Goal: Information Seeking & Learning: Find specific page/section

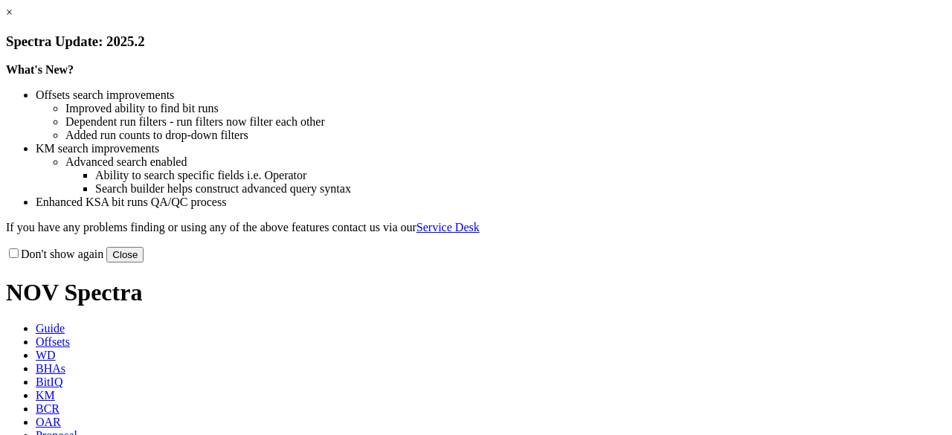
click at [13, 19] on link "×" at bounding box center [9, 12] width 7 height 13
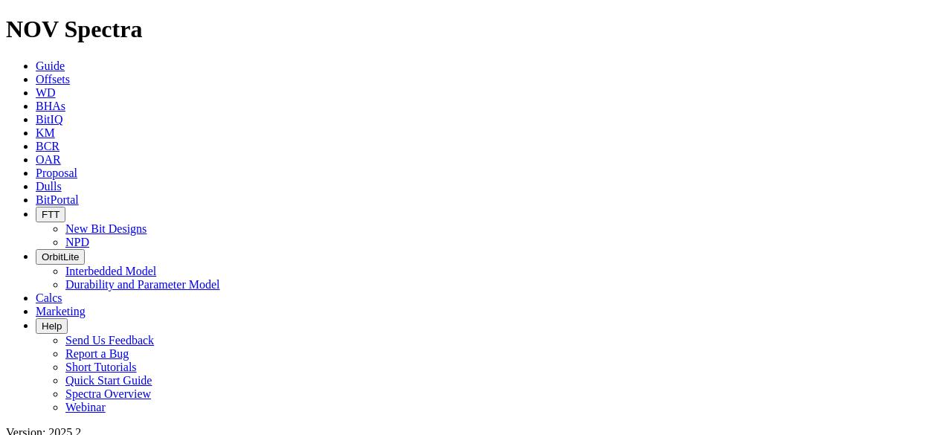
click at [70, 73] on link "Offsets" at bounding box center [53, 79] width 34 height 13
radio input "true"
radio input "false"
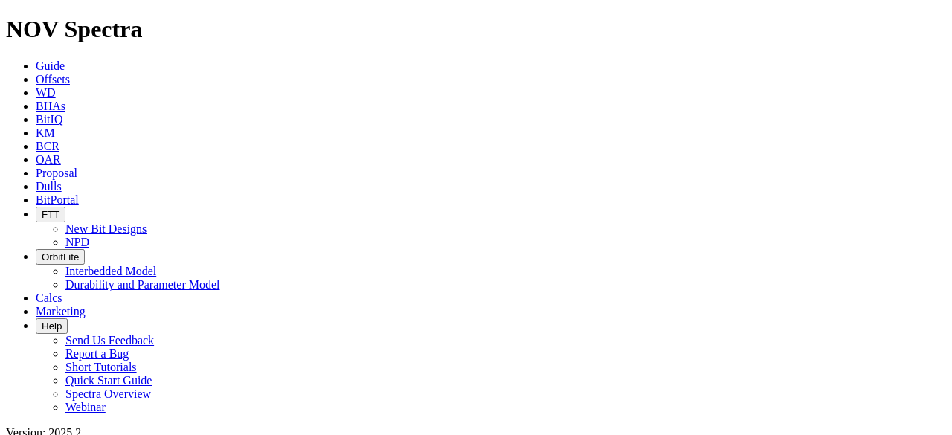
paste input "SPONHEIM 31-34F 2H"
type input "SPONHEIM 31-34F 2H"
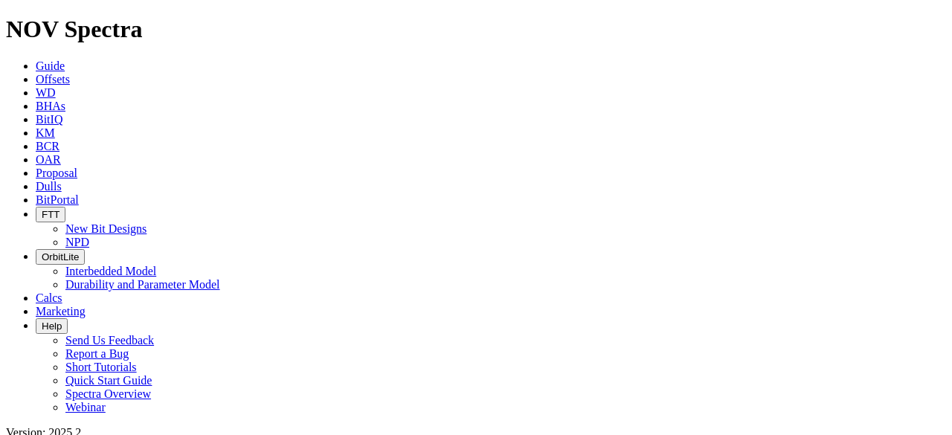
scroll to position [0, 0]
radio input "false"
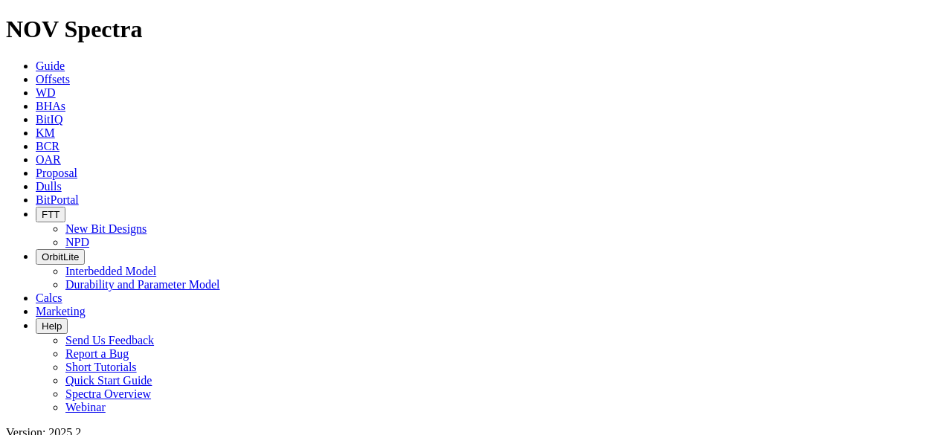
radio input "true"
radio input "false"
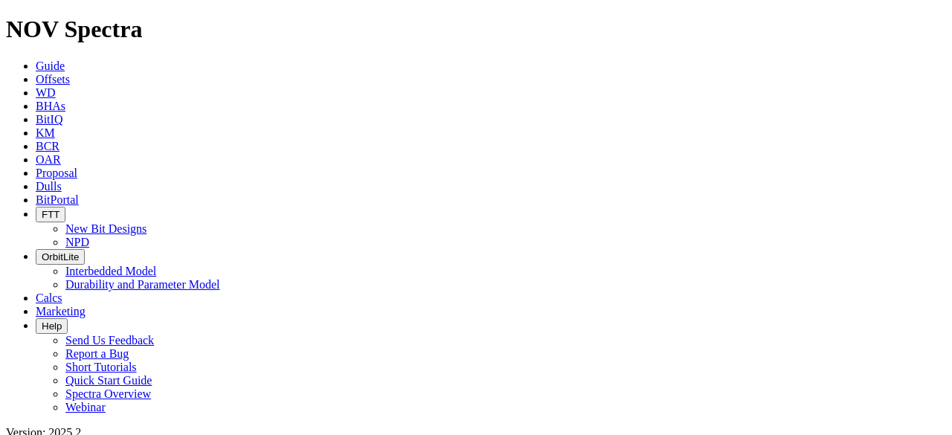
paste input "SPONHEIM 31-34F 3H"
type input "SPONHEIM 31-34F 3H"
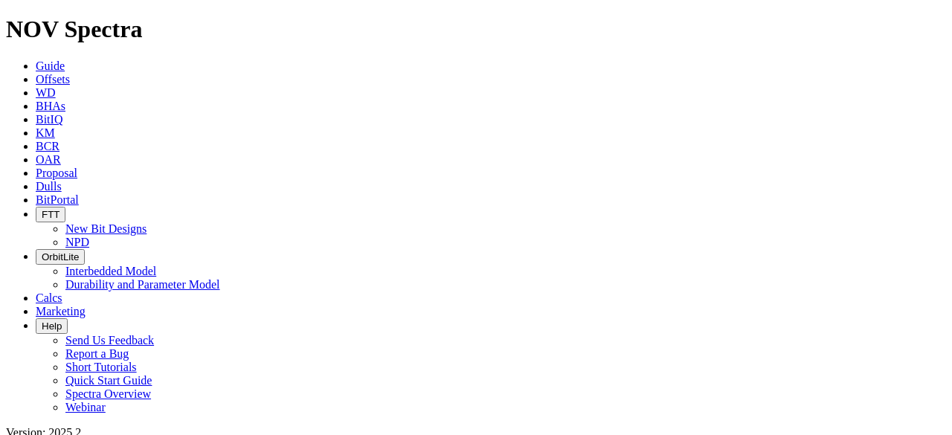
scroll to position [182, 0]
radio input "false"
radio input "true"
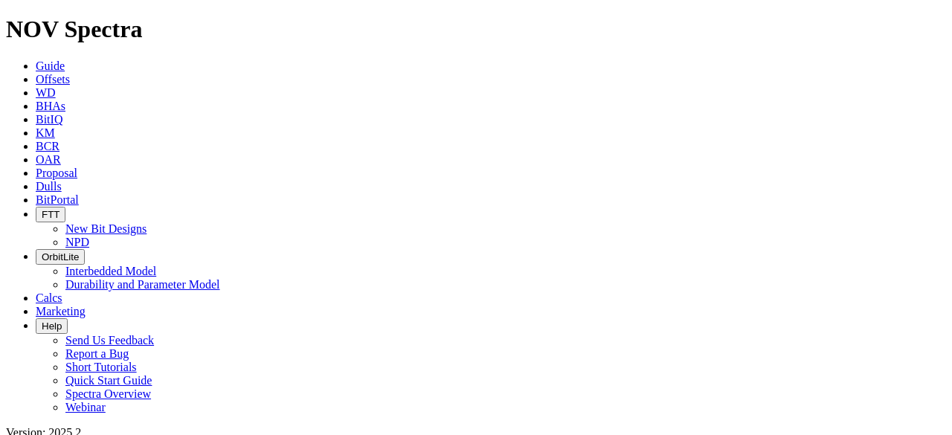
paste input "SPONHEIM 31-34F 5H"
type input "SPONHEIM 31-34F 5H"
radio input "true"
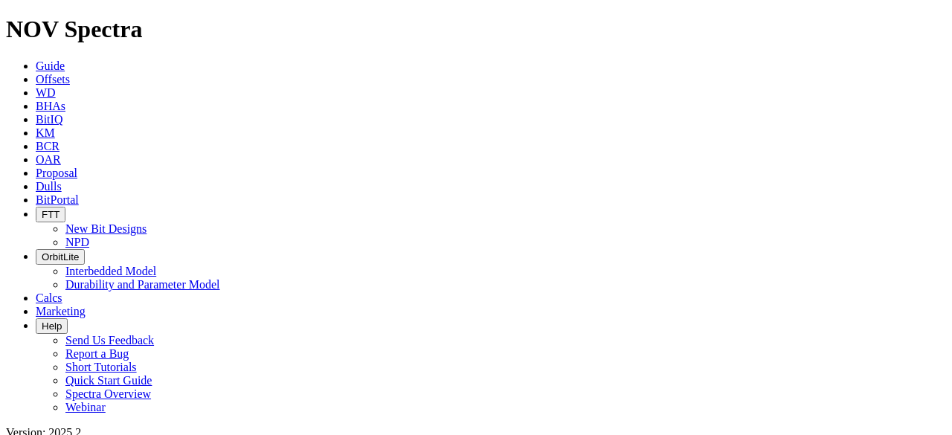
radio input "false"
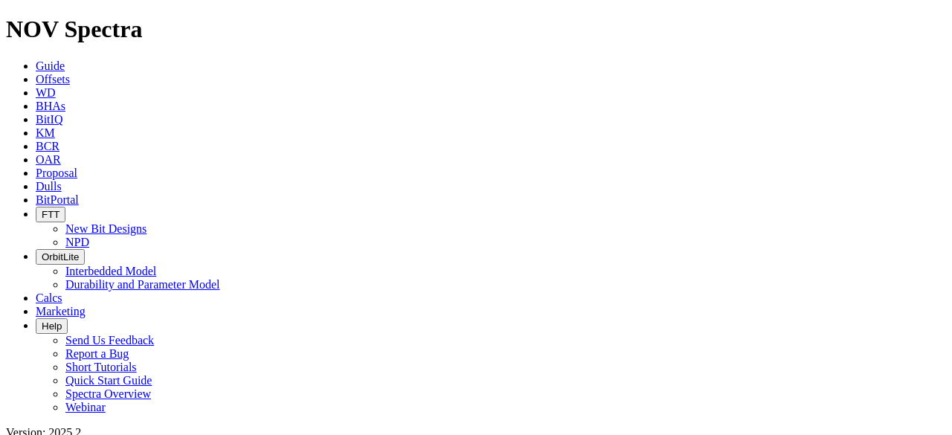
radio input "false"
radio input "true"
type input "9/19/23"
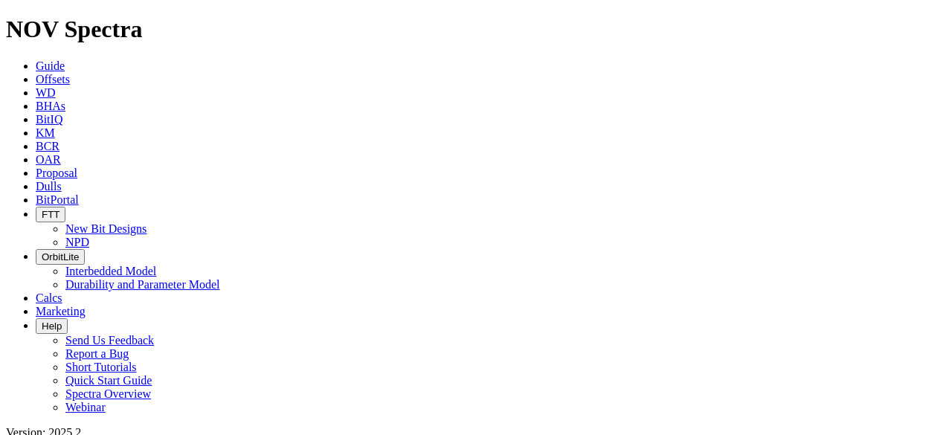
type input "9/19/25"
radio input "true"
radio input "false"
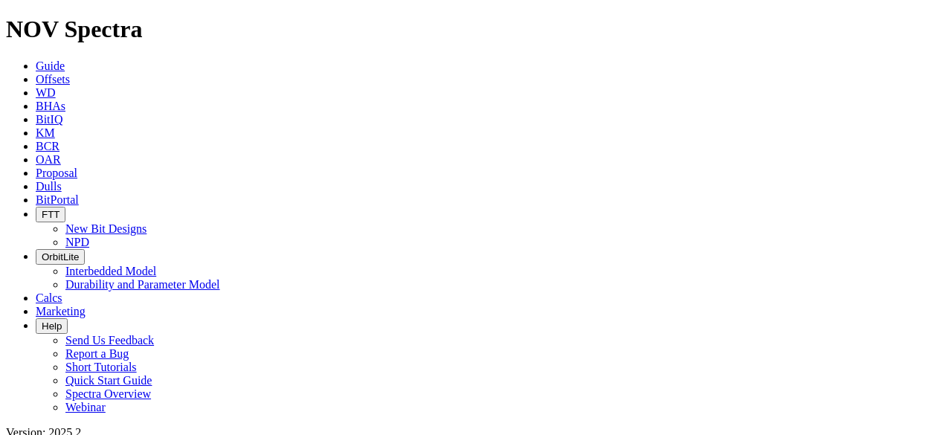
scroll to position [219, 0]
paste input "SPONHEIM 31-34F 5H"
type input "SPONHEIM 31-34F 5H"
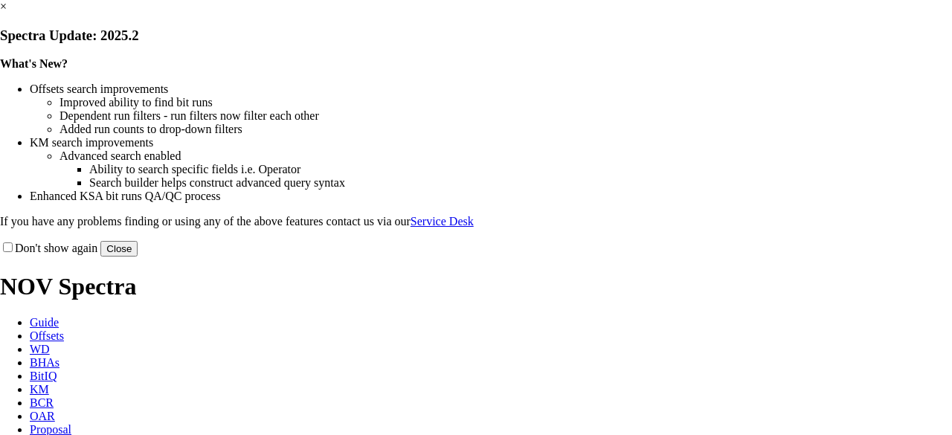
click at [7, 13] on link "×" at bounding box center [3, 6] width 7 height 13
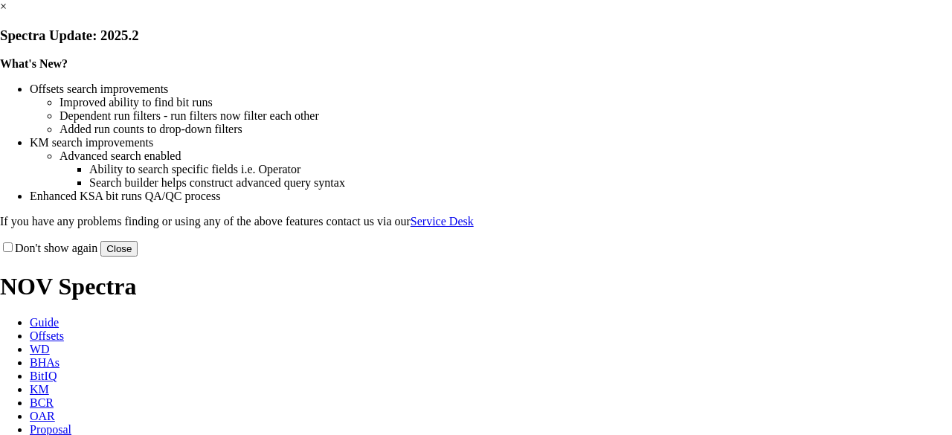
click at [138, 257] on button "Close" at bounding box center [118, 249] width 37 height 16
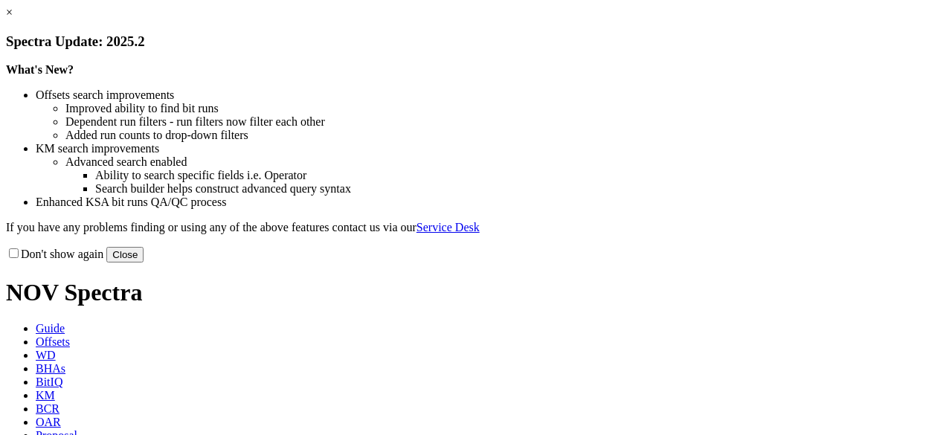
click at [13, 19] on link "×" at bounding box center [9, 12] width 7 height 13
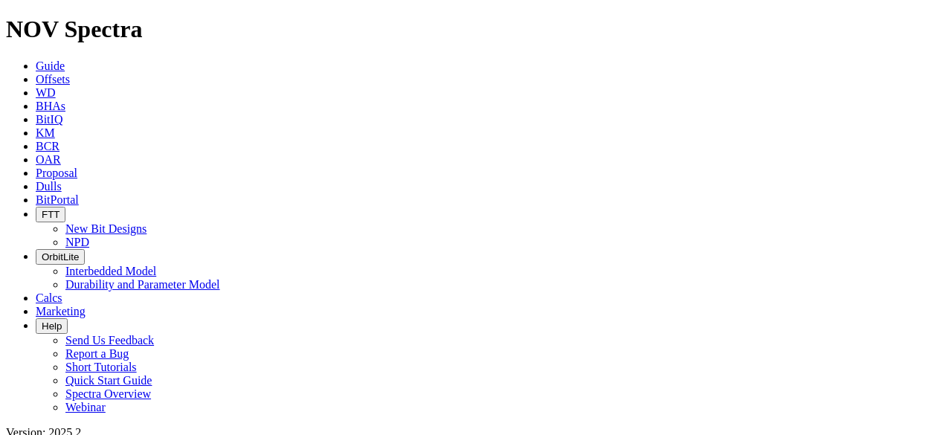
radio input "false"
radio input "true"
type input "9/19/23"
type input "9/19/25"
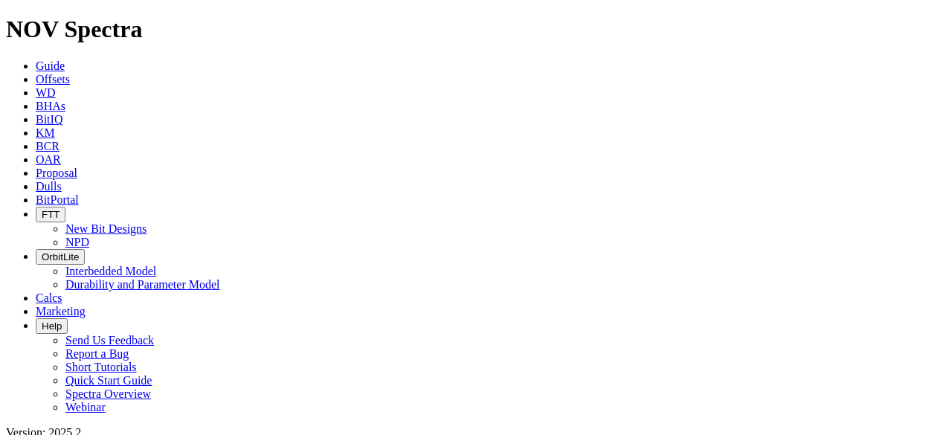
scroll to position [222, 0]
paste input "STACK CATS 25 36 FED COM 022H"
type input "STACK CATS 25 36 FED COM 022H"
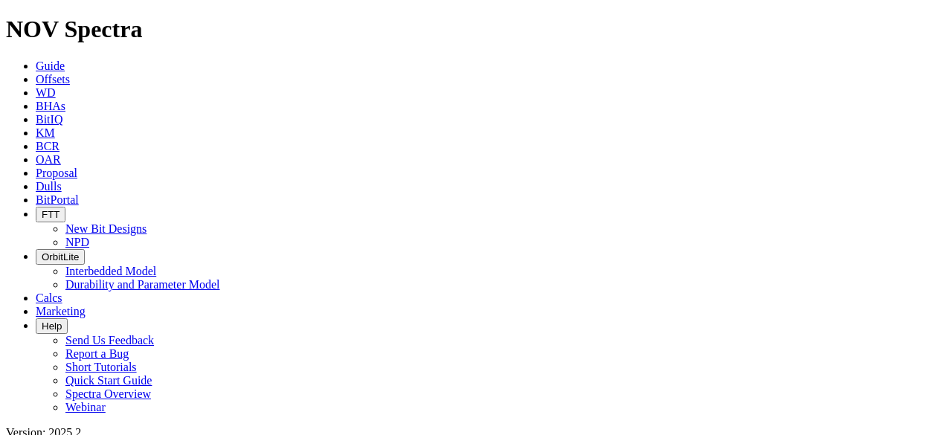
scroll to position [38, 0]
radio input "true"
radio input "false"
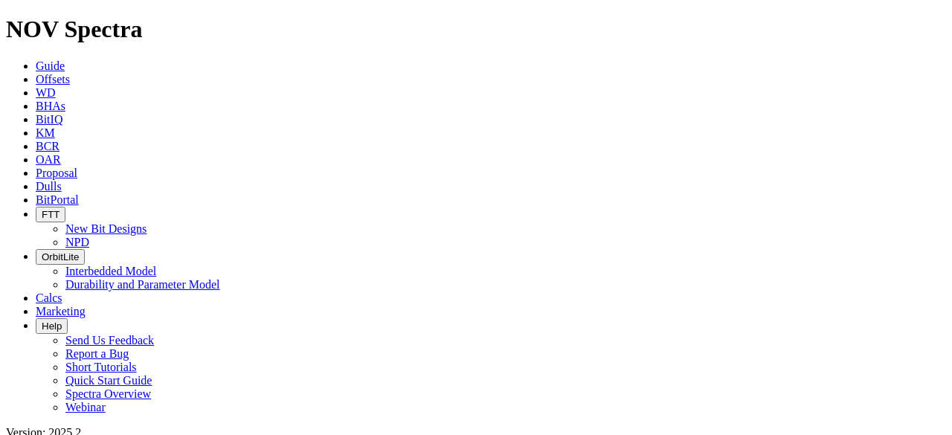
scroll to position [198, 0]
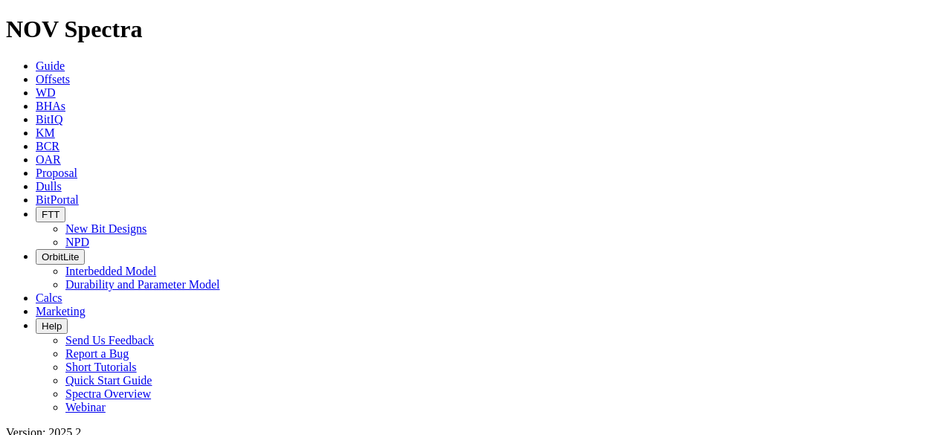
radio input "false"
radio input "true"
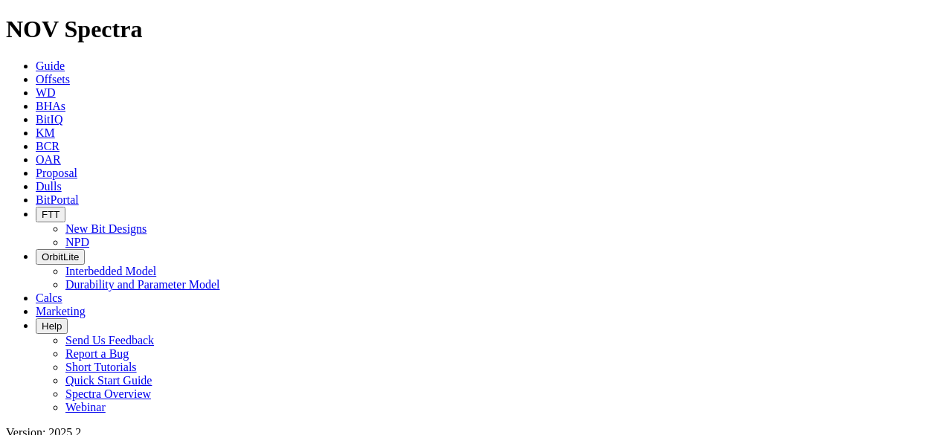
paste input "SPONHEIM 31-34F 5H"
type input "SPONHEIM 31-34F 5H"
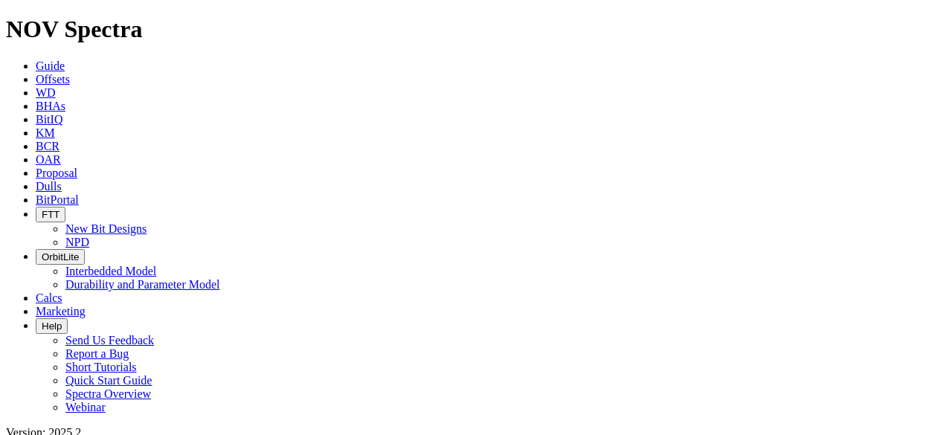
type input "9/19/23"
type input "9/19/25"
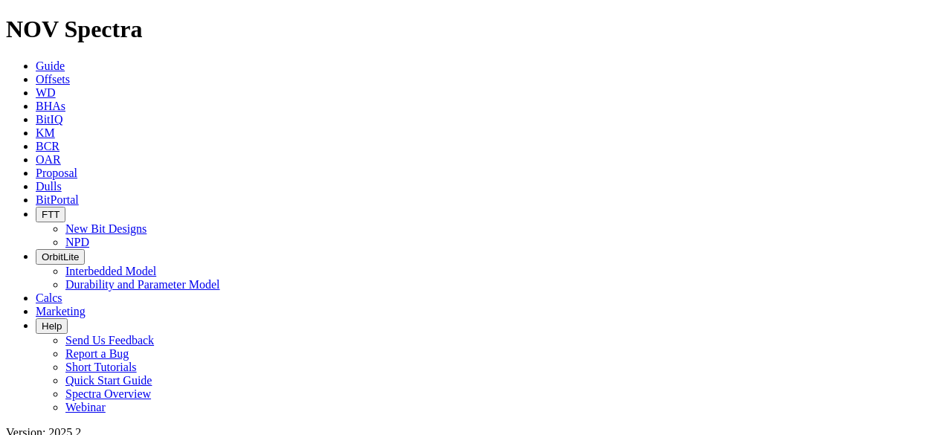
radio input "true"
radio input "false"
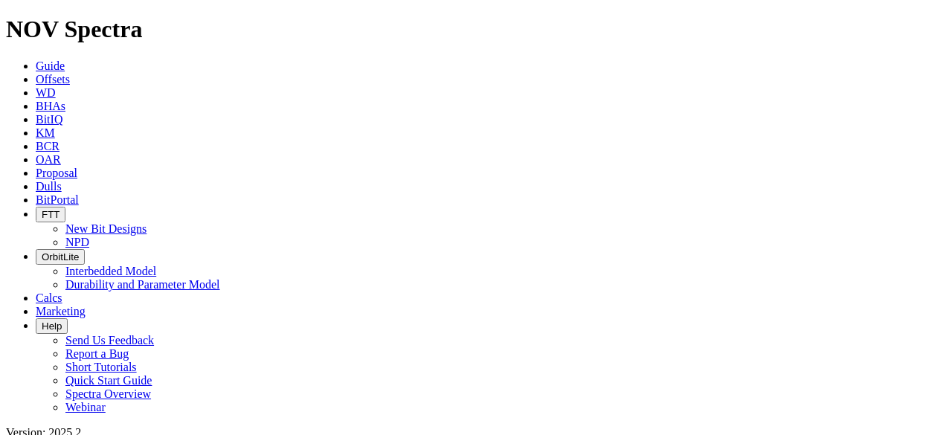
paste input "SPONHEIM 31-34F 5H"
type input "SPONHEIM 31-34F 5H"
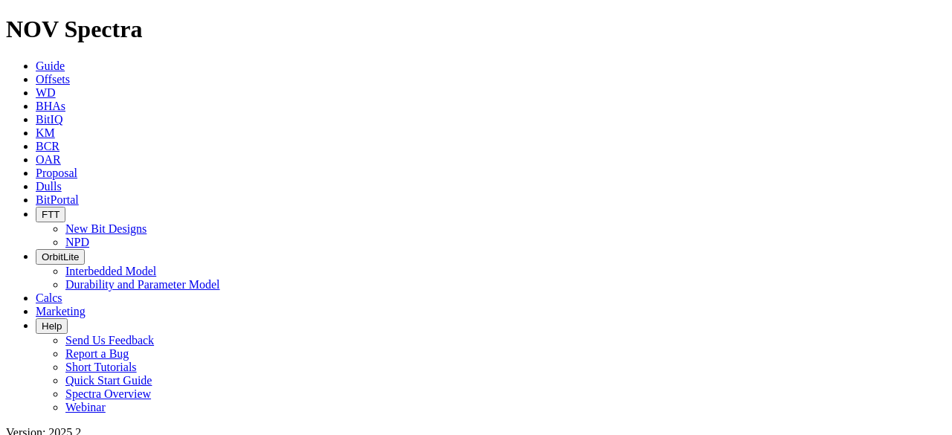
scroll to position [266, 0]
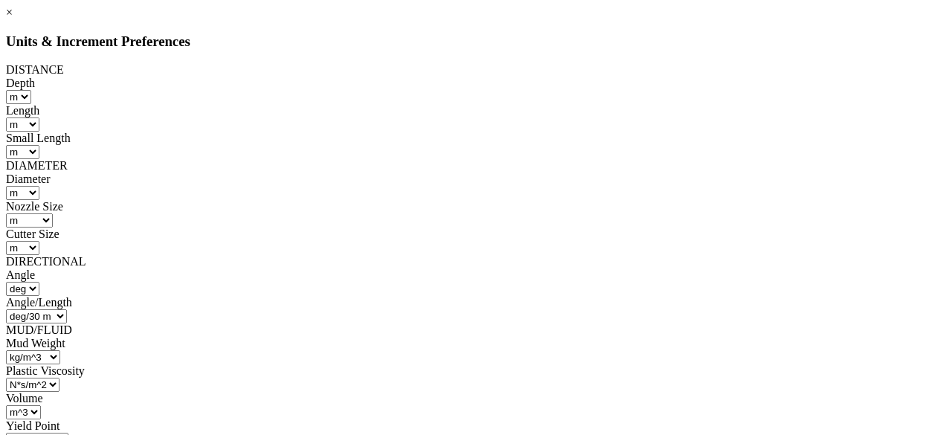
select select "object:3074"
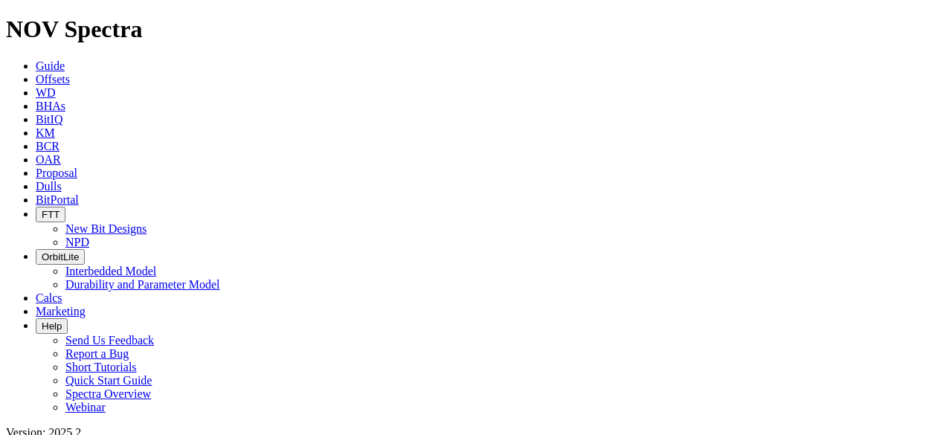
scroll to position [266, 0]
radio input "false"
radio input "true"
type input "9/19/23"
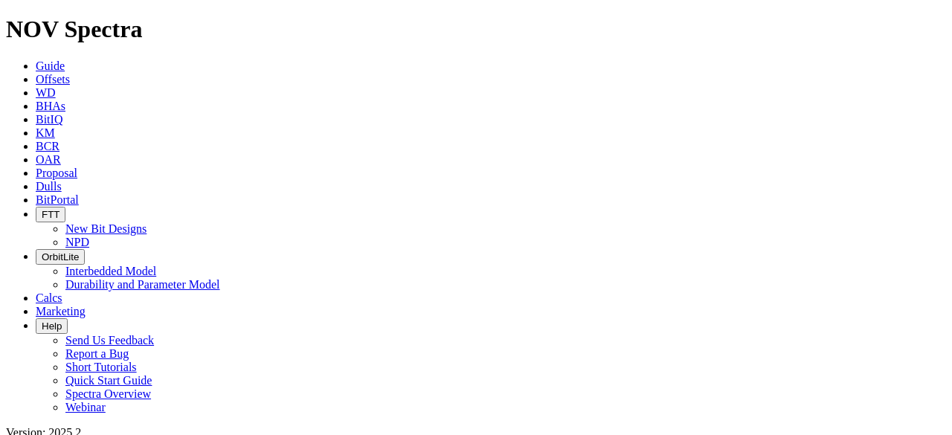
type input "9/19/25"
paste input "STACK CATS 25 36 FED COM 022H"
type input "STACK CATS 25 36 FED COM 022H"
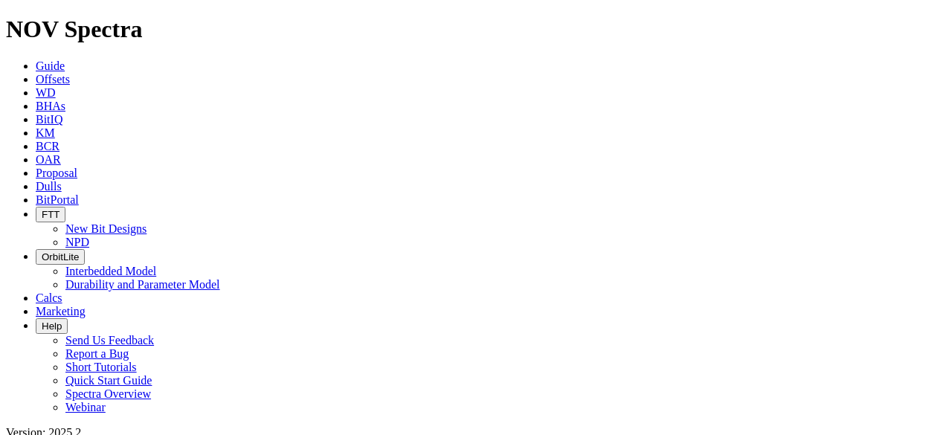
radio input "true"
radio input "false"
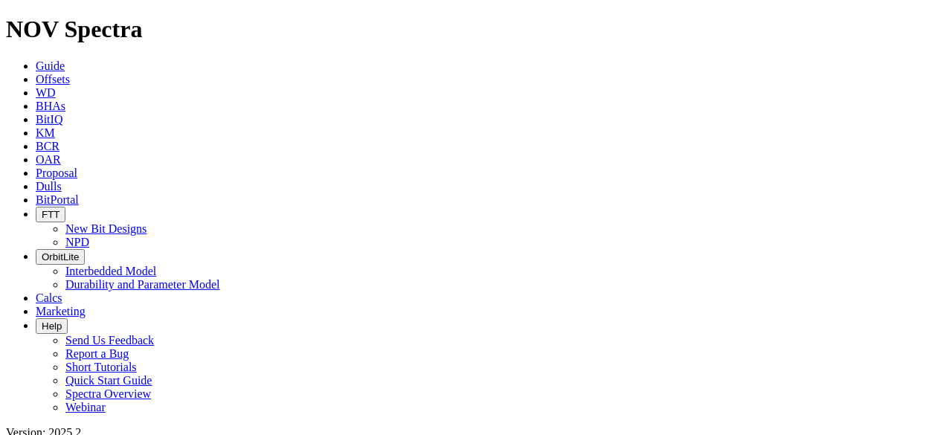
scroll to position [120, 0]
radio input "false"
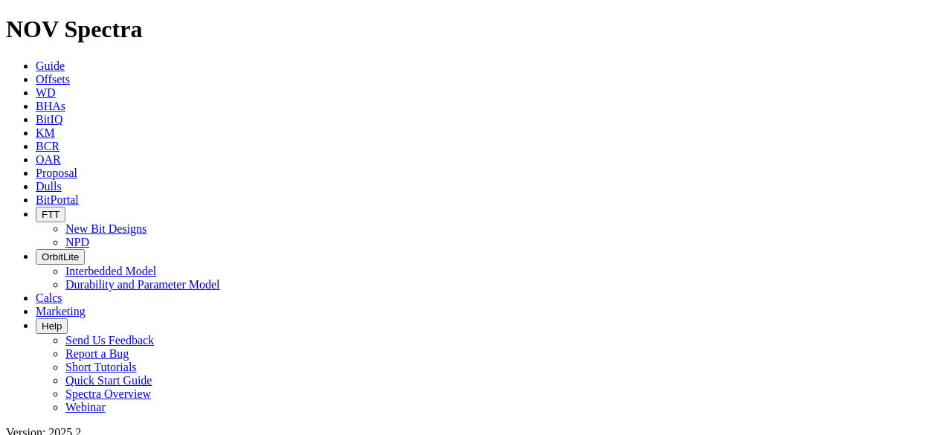
radio input "true"
type input "9/19/23"
type input "9/19/25"
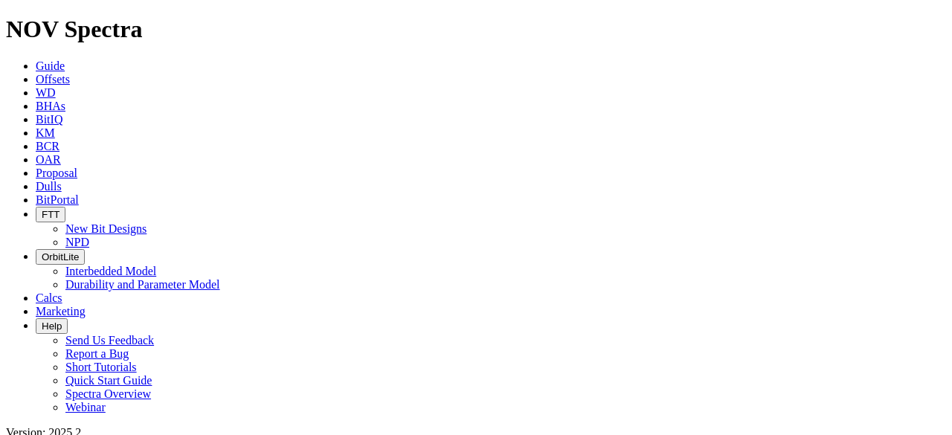
radio input "true"
radio input "false"
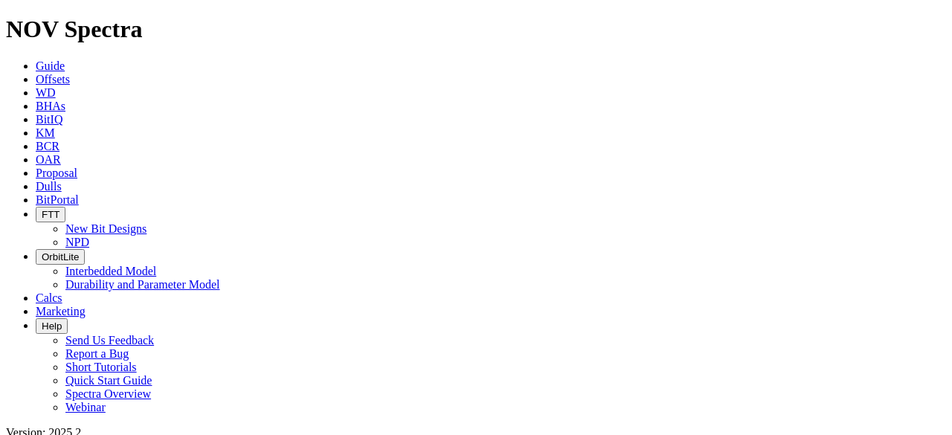
paste input "STATE BIERSTADT 4-65 35-34 2BH"
type input "STATE BIERSTADT 4-65 35-34 2BH"
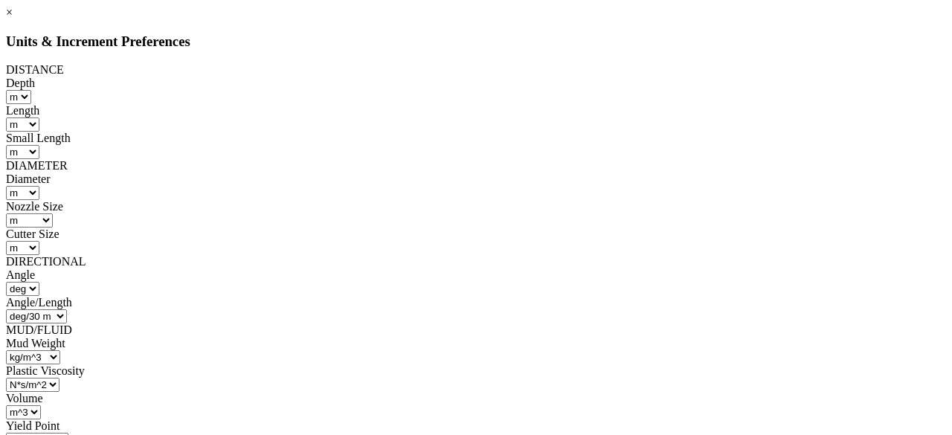
click at [39, 186] on select "in mm m" at bounding box center [22, 193] width 33 height 14
select select "object:2841"
click at [39, 186] on select "in mm m" at bounding box center [22, 193] width 33 height 14
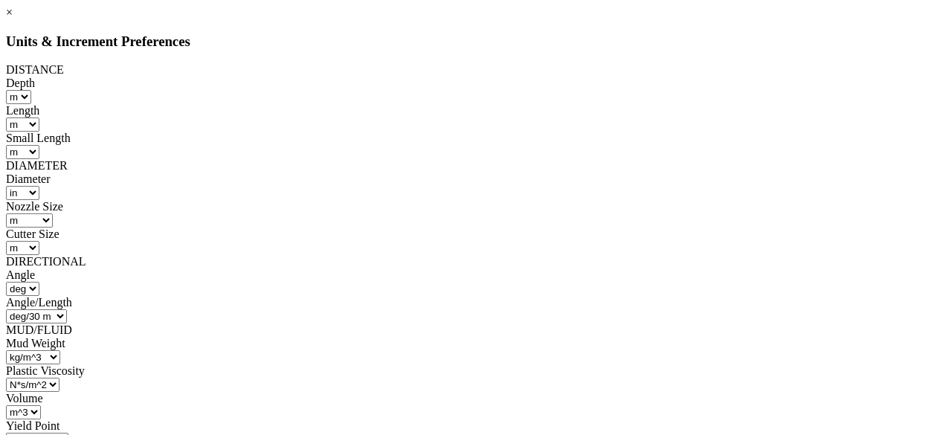
click at [524, 200] on div "Nozzle Size" at bounding box center [476, 206] width 941 height 13
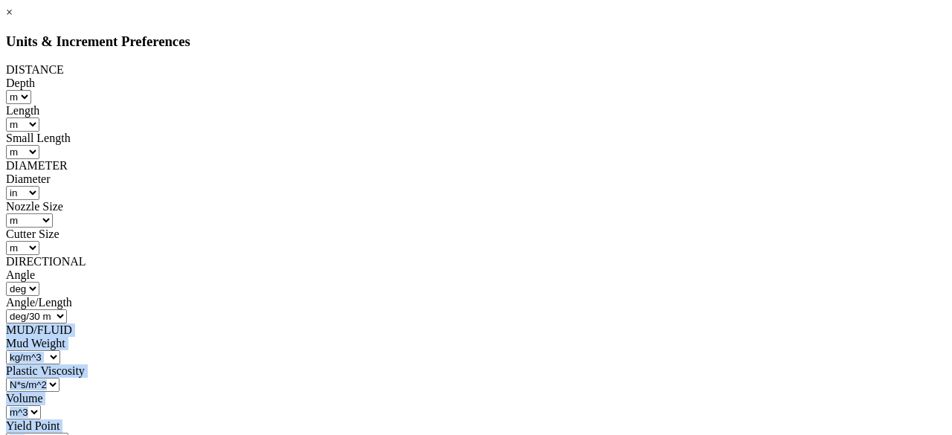
drag, startPoint x: 691, startPoint y: 222, endPoint x: 704, endPoint y: 304, distance: 82.9
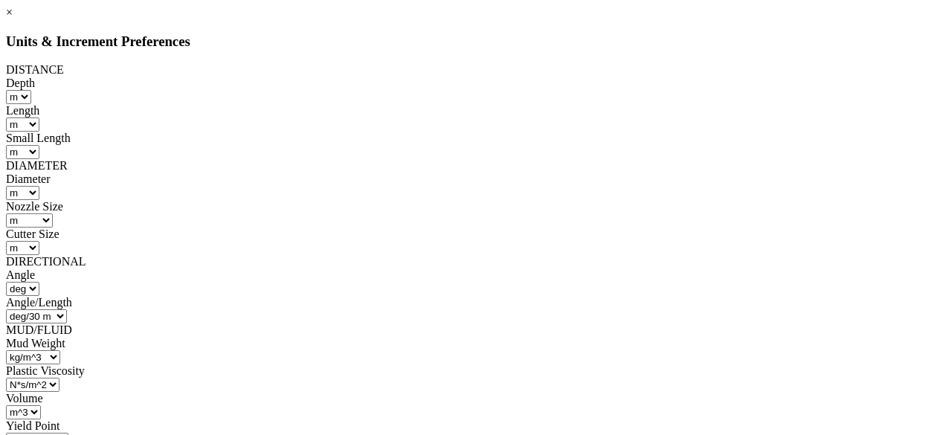
click at [39, 186] on select "in mm m" at bounding box center [22, 193] width 33 height 14
select select "object:2841"
click at [39, 186] on select "in mm m" at bounding box center [22, 193] width 33 height 14
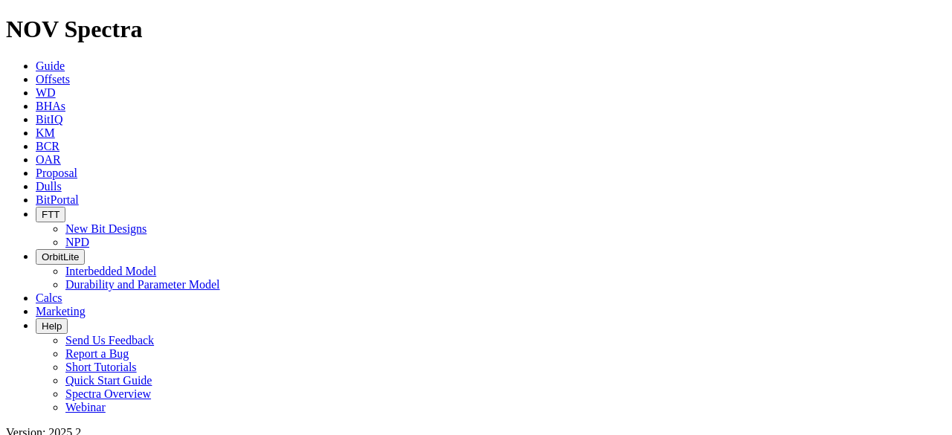
radio input "false"
radio input "true"
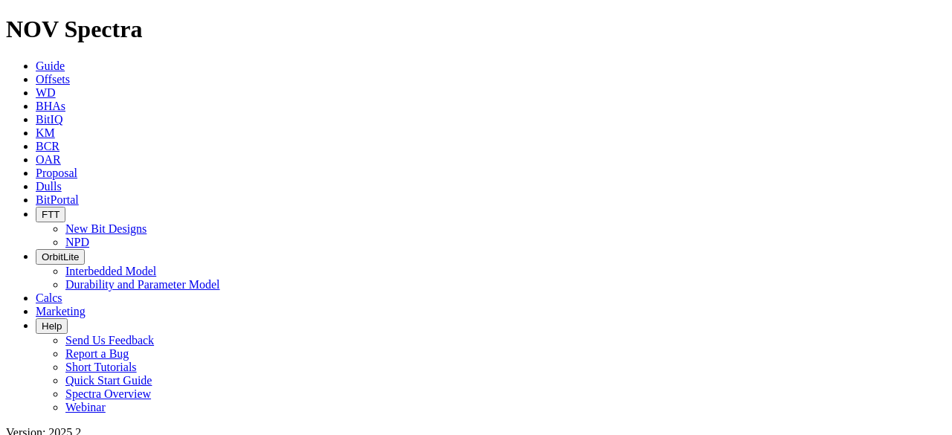
type input "9/19/23"
type input "9/19/25"
radio input "true"
radio input "false"
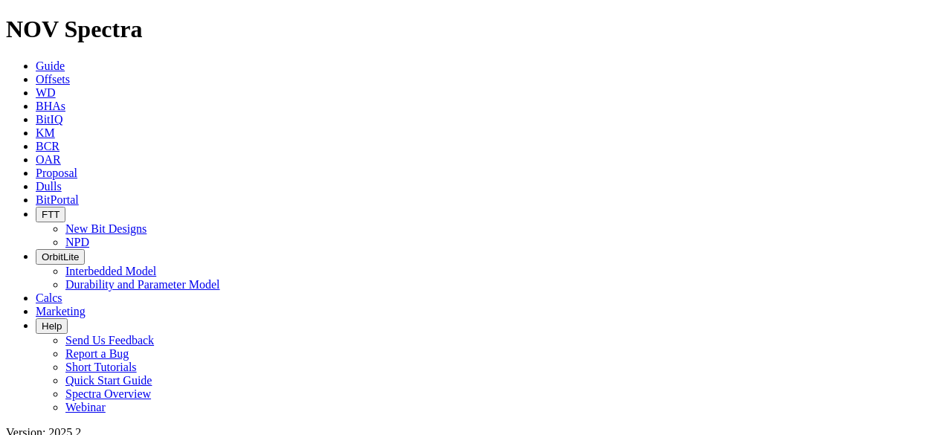
scroll to position [121, 0]
paste input "STATE FEDERAL 21-16-2H"
type input "STATE FEDERAL 21-16-2H"
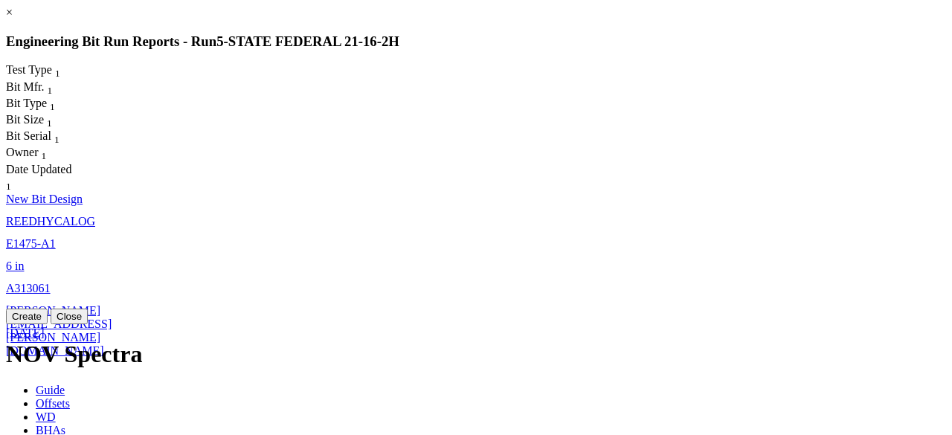
click at [112, 304] on span "david.gagnon@nov.com" at bounding box center [59, 330] width 106 height 53
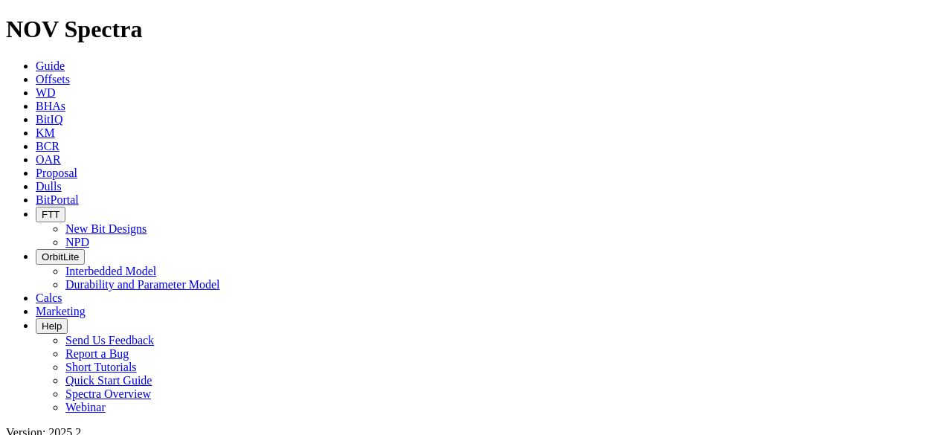
select select "New Bit Design"
click at [70, 73] on link "Offsets" at bounding box center [53, 79] width 34 height 13
radio input "true"
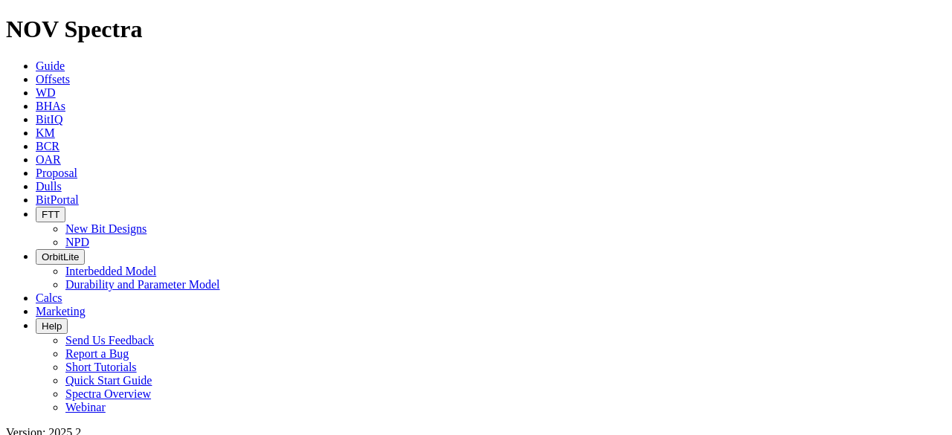
radio input "false"
drag, startPoint x: 252, startPoint y: 199, endPoint x: 257, endPoint y: 207, distance: 9.5
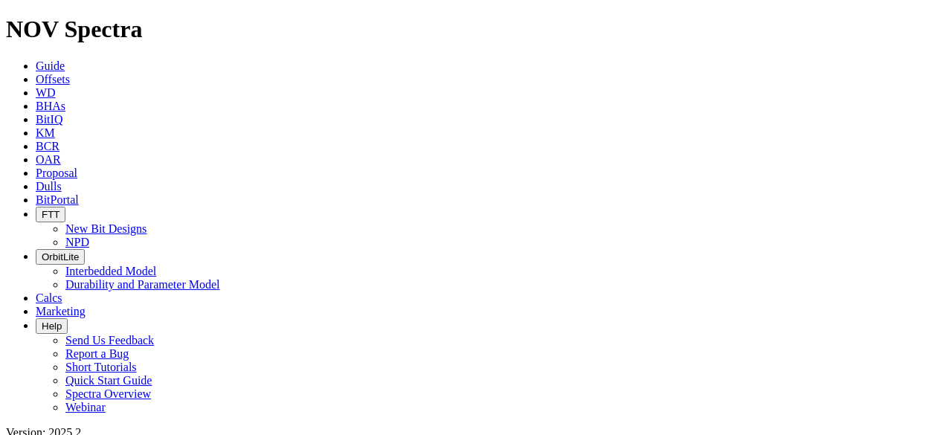
paste input "STATE NORTH PLATTE F-36 FED 25N-10-02"
type input "STATE NORTH PLATTE F-36 FED 25N-10-02"
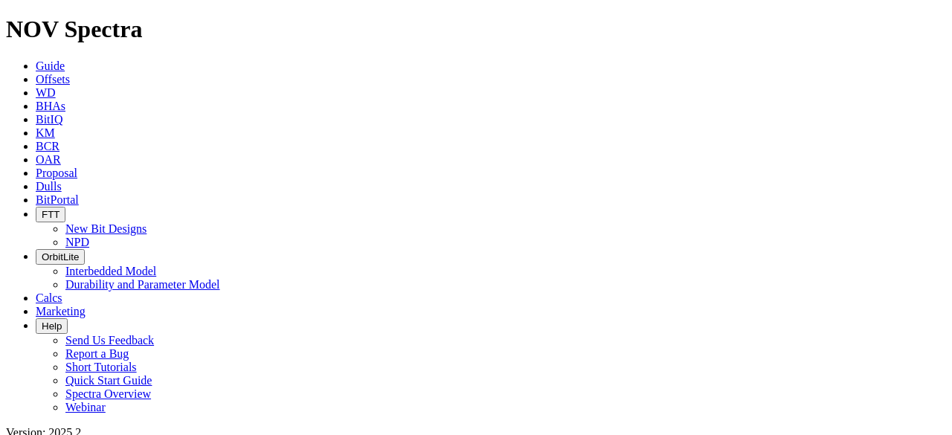
radio input "false"
radio input "true"
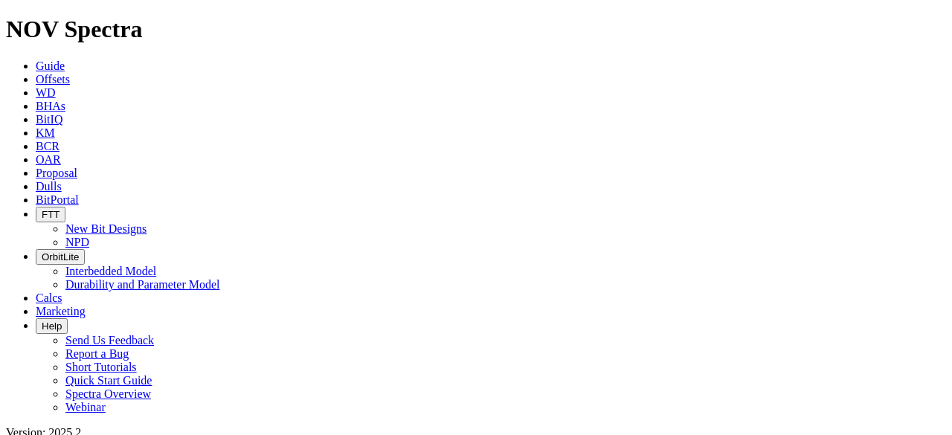
type input "9/19/23"
type input "9/19/25"
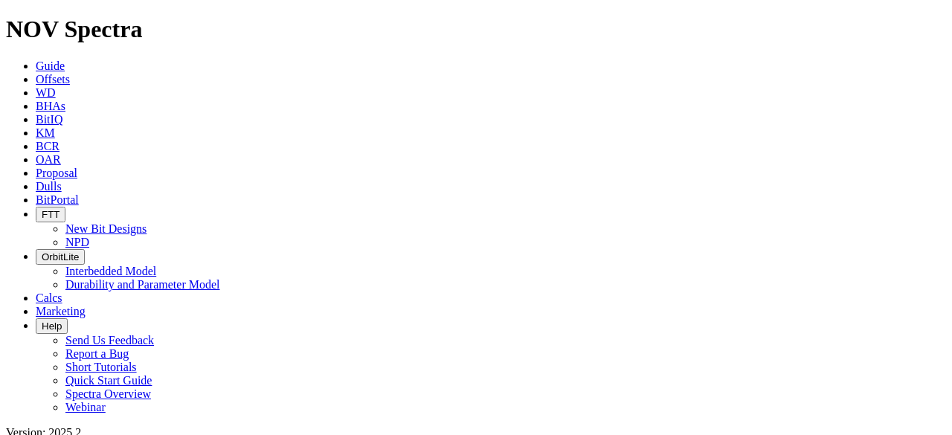
radio input "true"
radio input "false"
paste input "STATE PIKES 4-65 36-31-32 1AH"
type input "STATE PIKES 4-65 36-31-32 1AH"
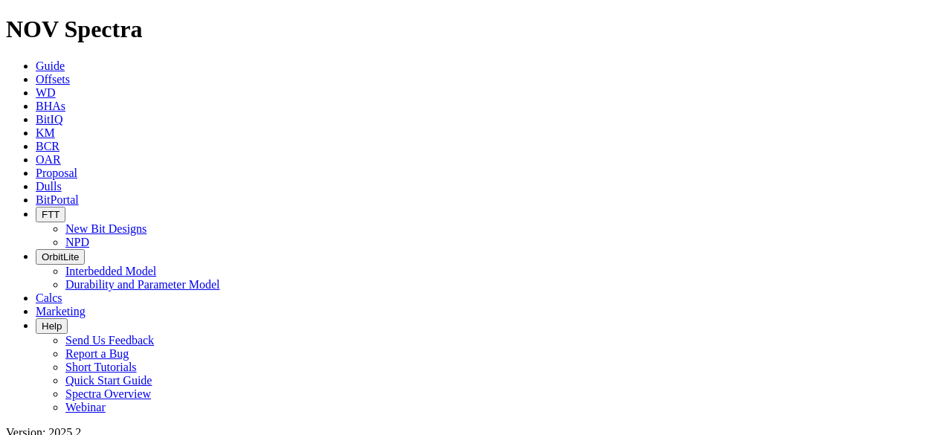
radio input "false"
radio input "true"
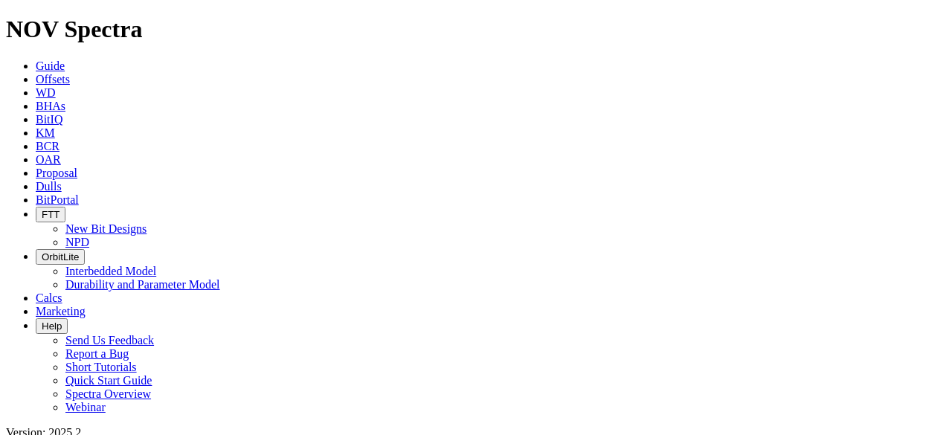
type input "9/19/23"
type input "9/19/25"
radio input "true"
radio input "false"
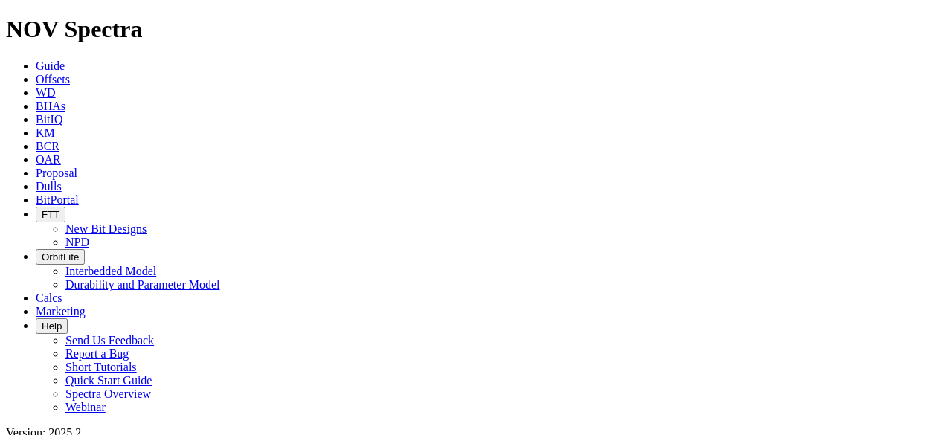
scroll to position [203, 0]
paste input "STATE PIKES [PHONE_NUMBER] 3BH"
type input "STATE PIKES [PHONE_NUMBER] 3BH"
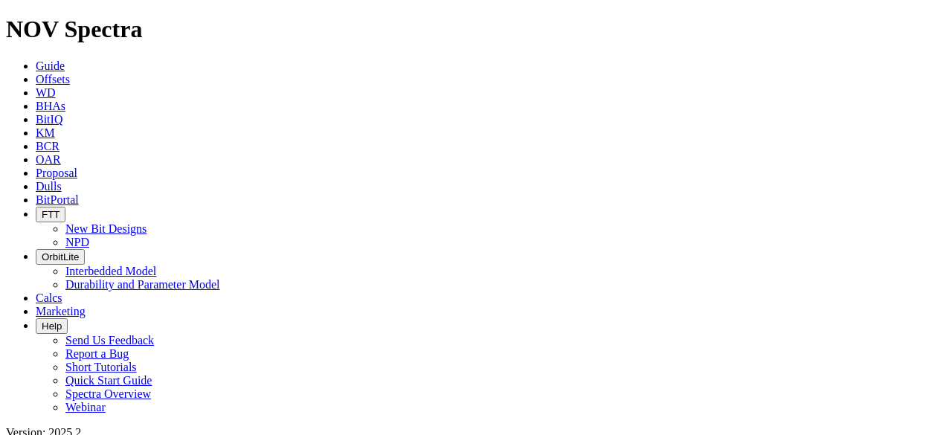
drag, startPoint x: 944, startPoint y: 322, endPoint x: 952, endPoint y: 340, distance: 19.3
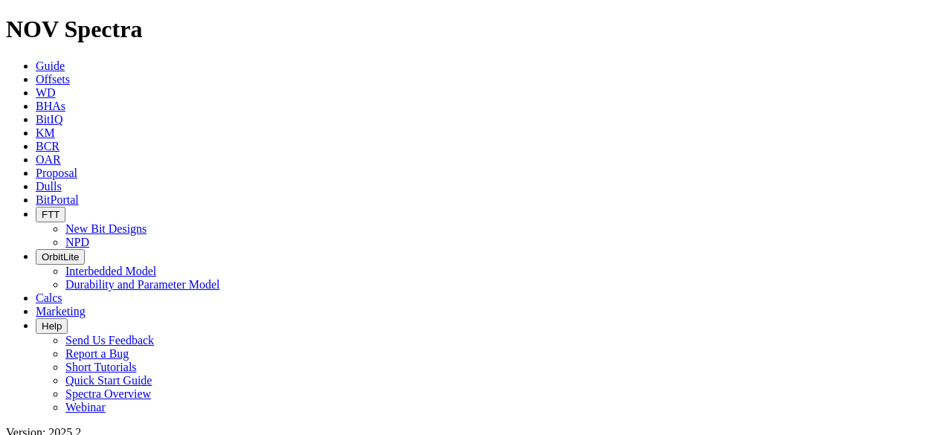
scroll to position [233, 0]
radio input "false"
radio input "true"
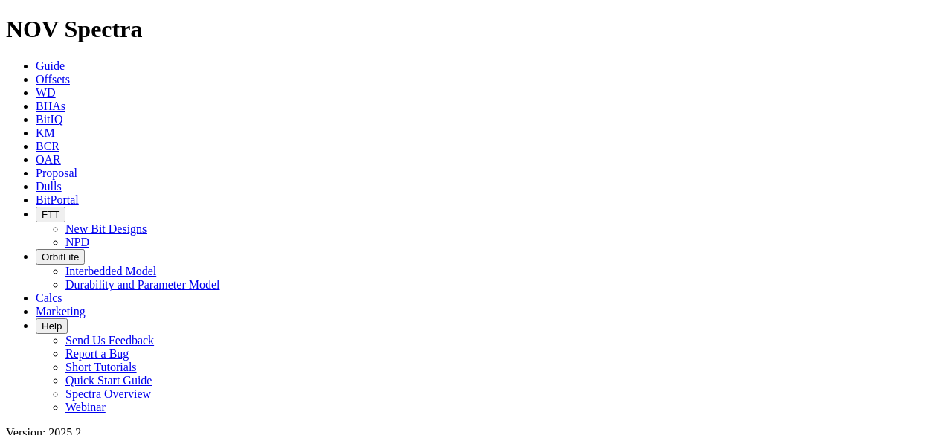
type input "9/19/23"
type input "9/19/25"
radio input "true"
radio input "false"
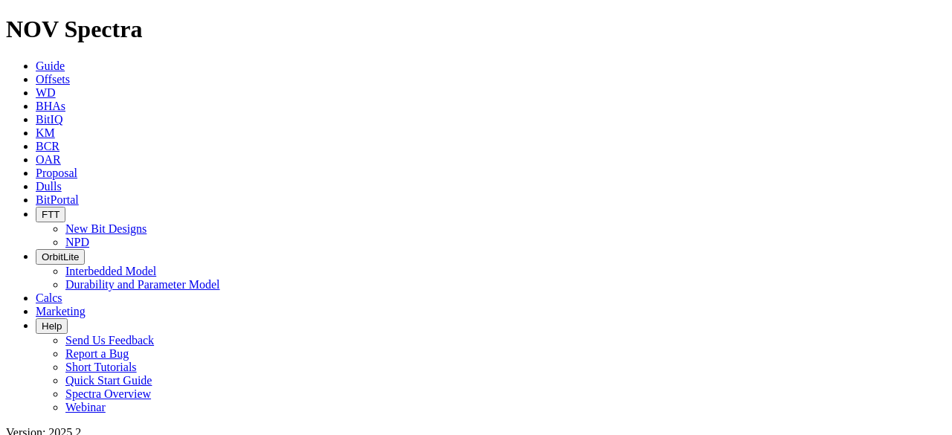
scroll to position [241, 0]
paste input "STATE SEVENTY HOLES 11-14-8HNB"
type input "STATE SEVENTY HOLES 11-14-8HNB"
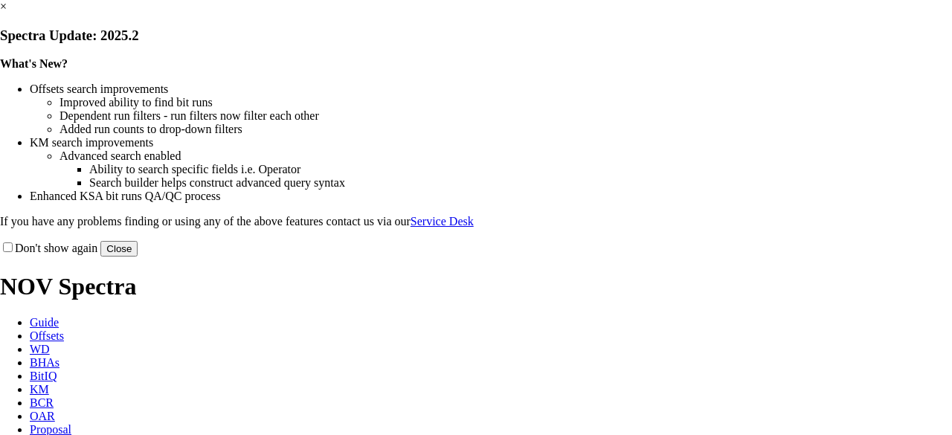
click at [138, 257] on button "Close" at bounding box center [118, 249] width 37 height 16
